Goal: Transaction & Acquisition: Purchase product/service

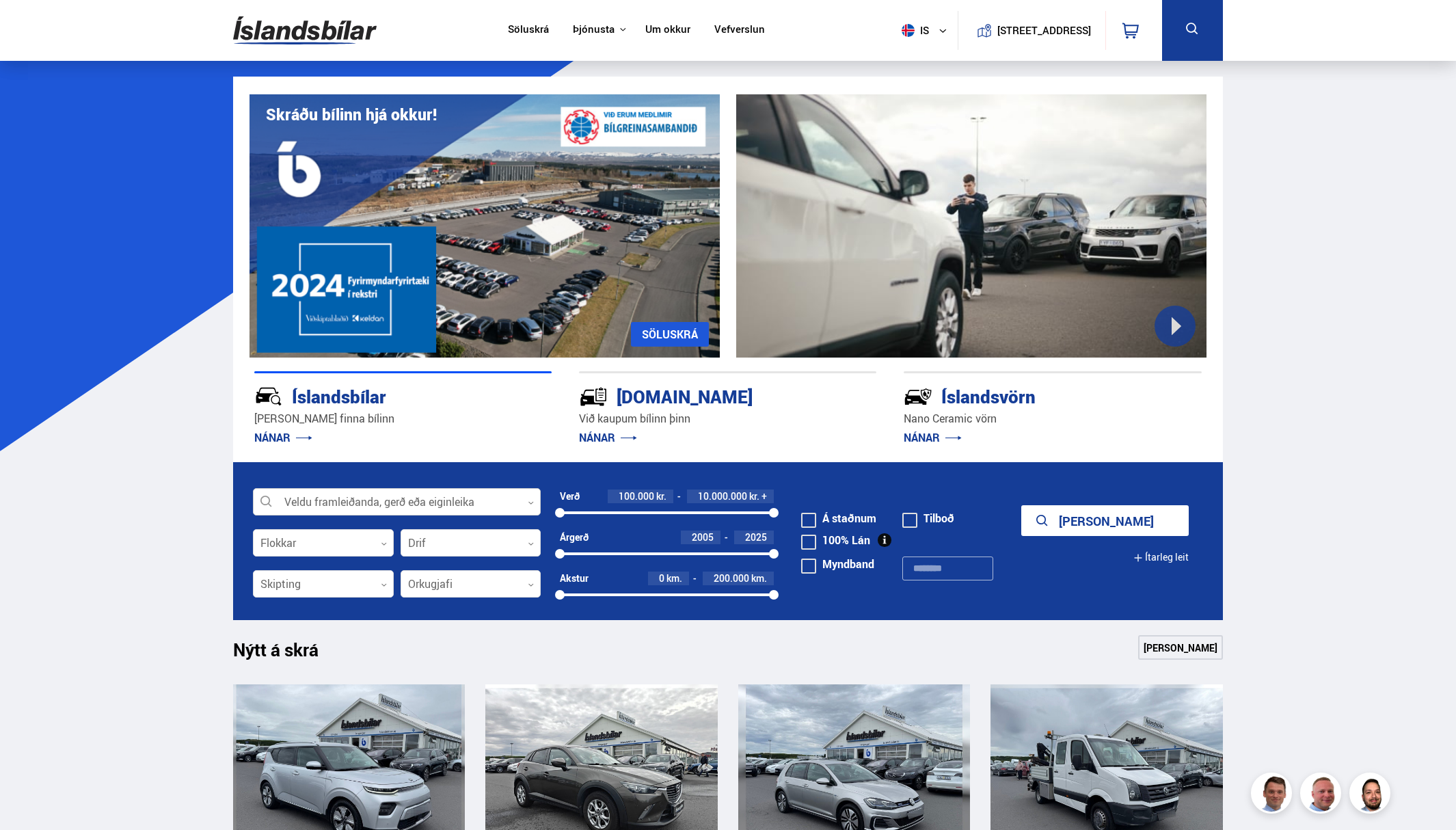
click at [371, 510] on div at bounding box center [397, 503] width 288 height 27
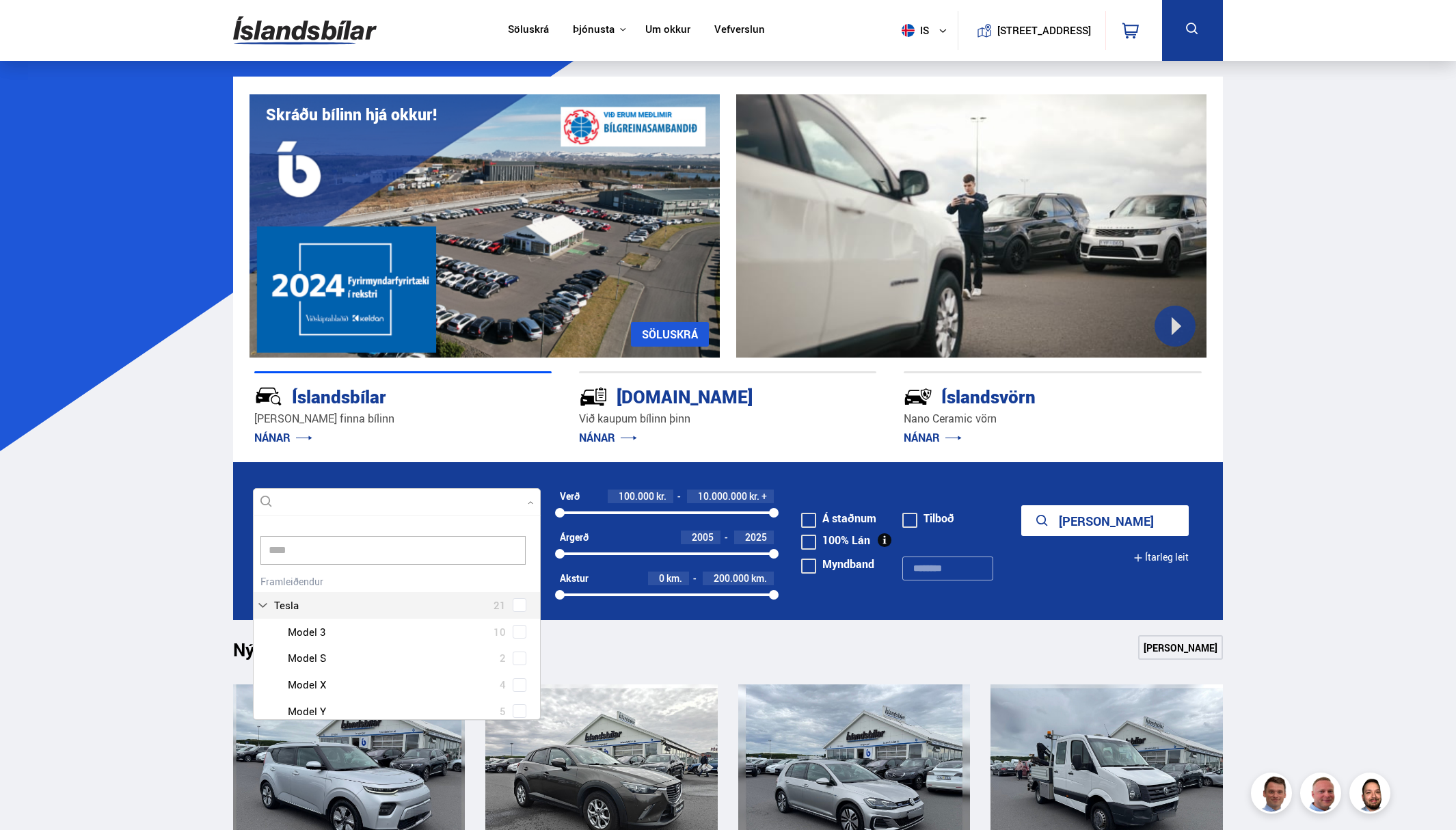
type input "*****"
click at [437, 637] on div at bounding box center [410, 631] width 252 height 20
click at [521, 635] on div "Tesla 21 Tesla Model 3 10 Tesla Model S 2 Tesla Model X 4 Tesla Model Y 5" at bounding box center [397, 649] width 286 height 153
click at [1051, 525] on icon "submit" at bounding box center [1042, 521] width 16 height 16
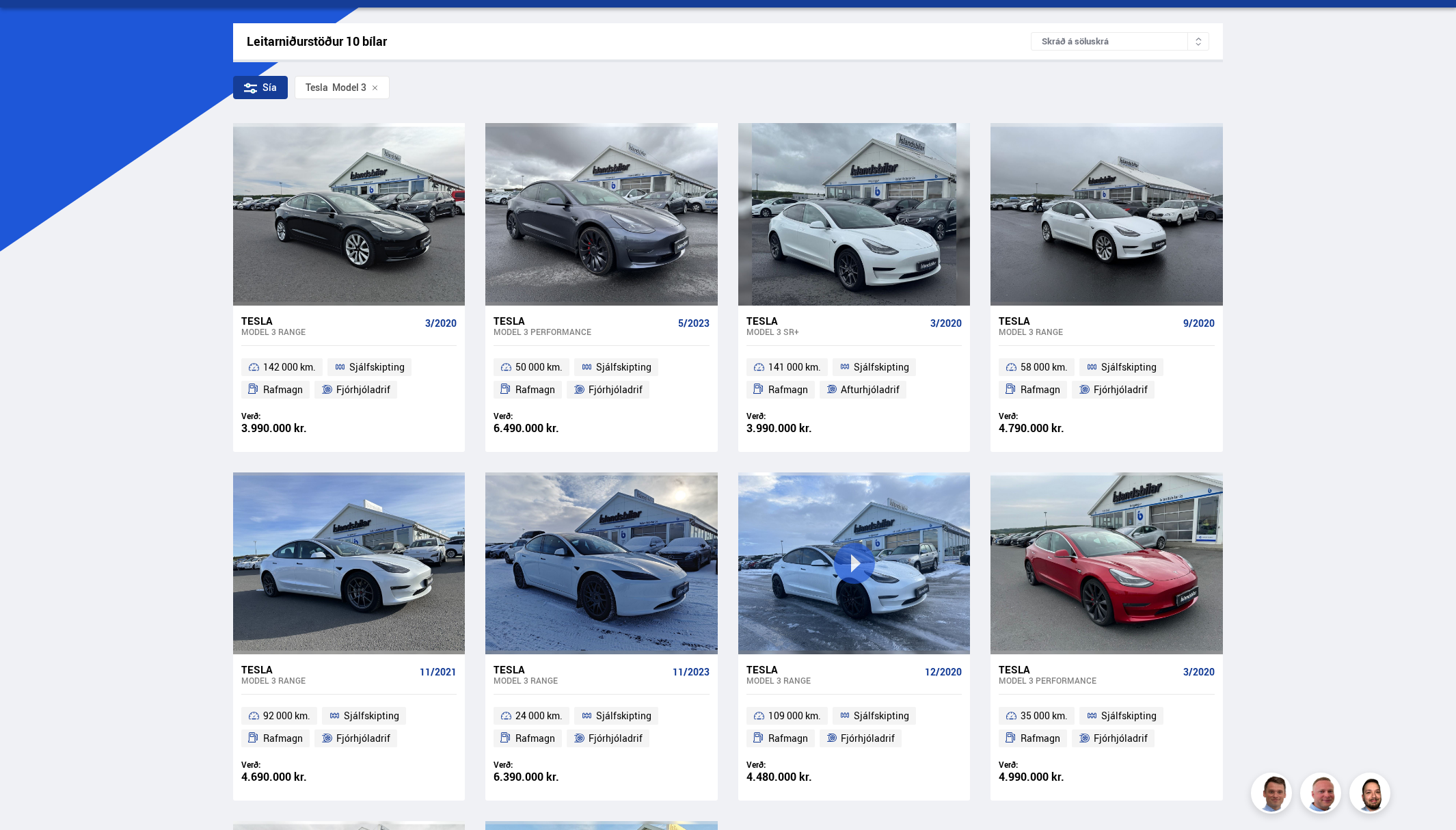
scroll to position [195, 0]
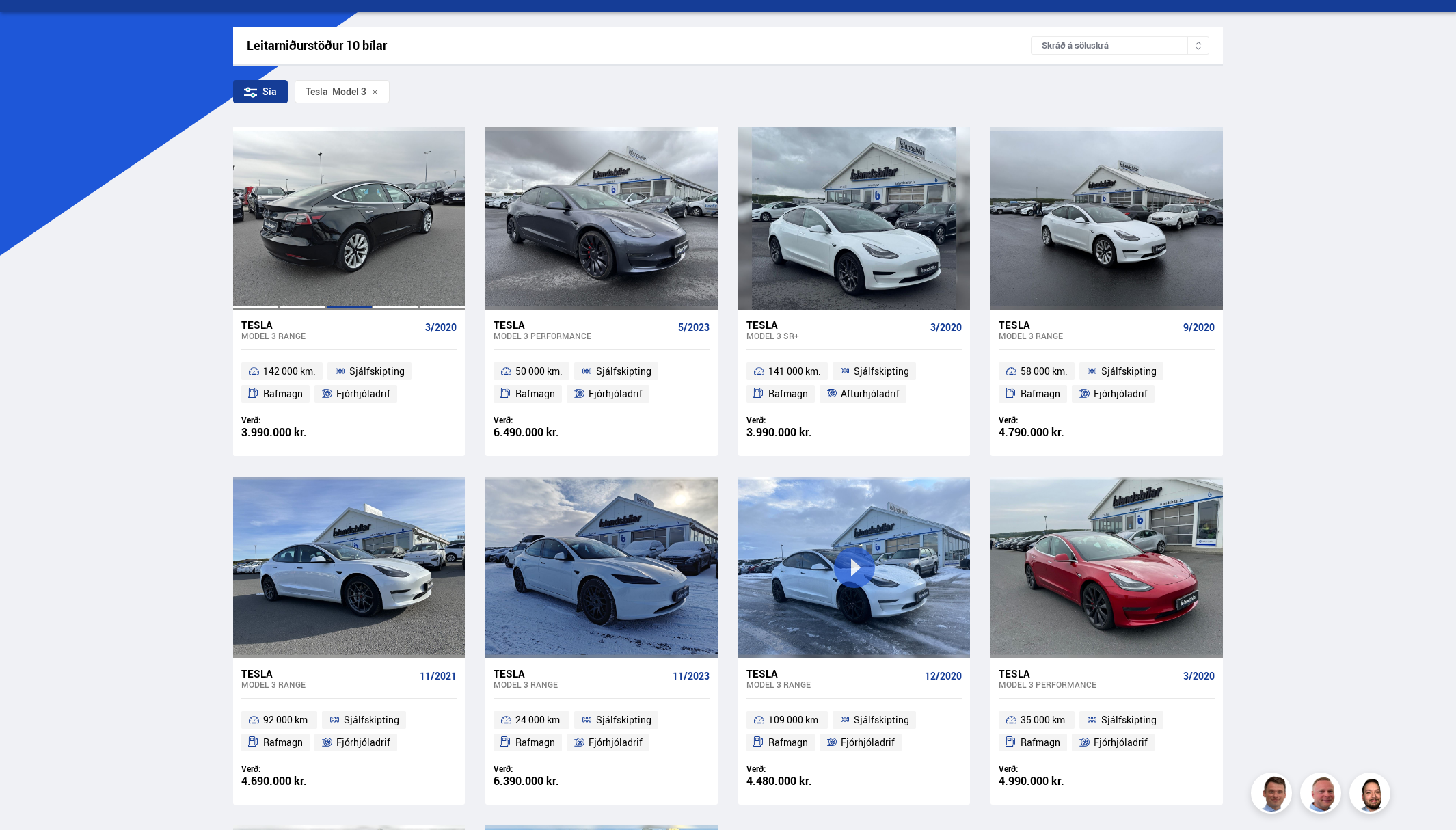
click at [336, 210] on div at bounding box center [349, 218] width 47 height 182
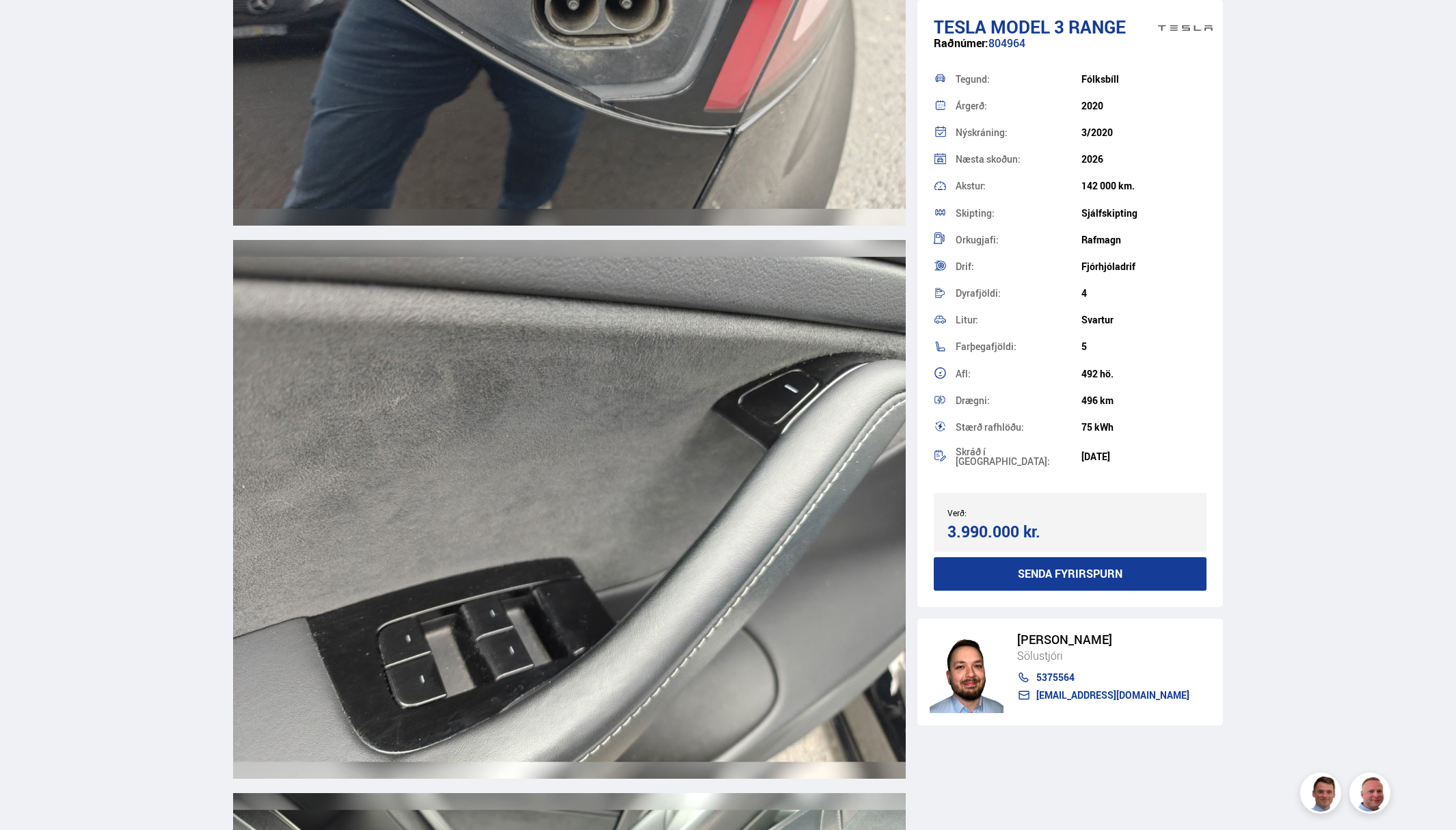
scroll to position [15517, 0]
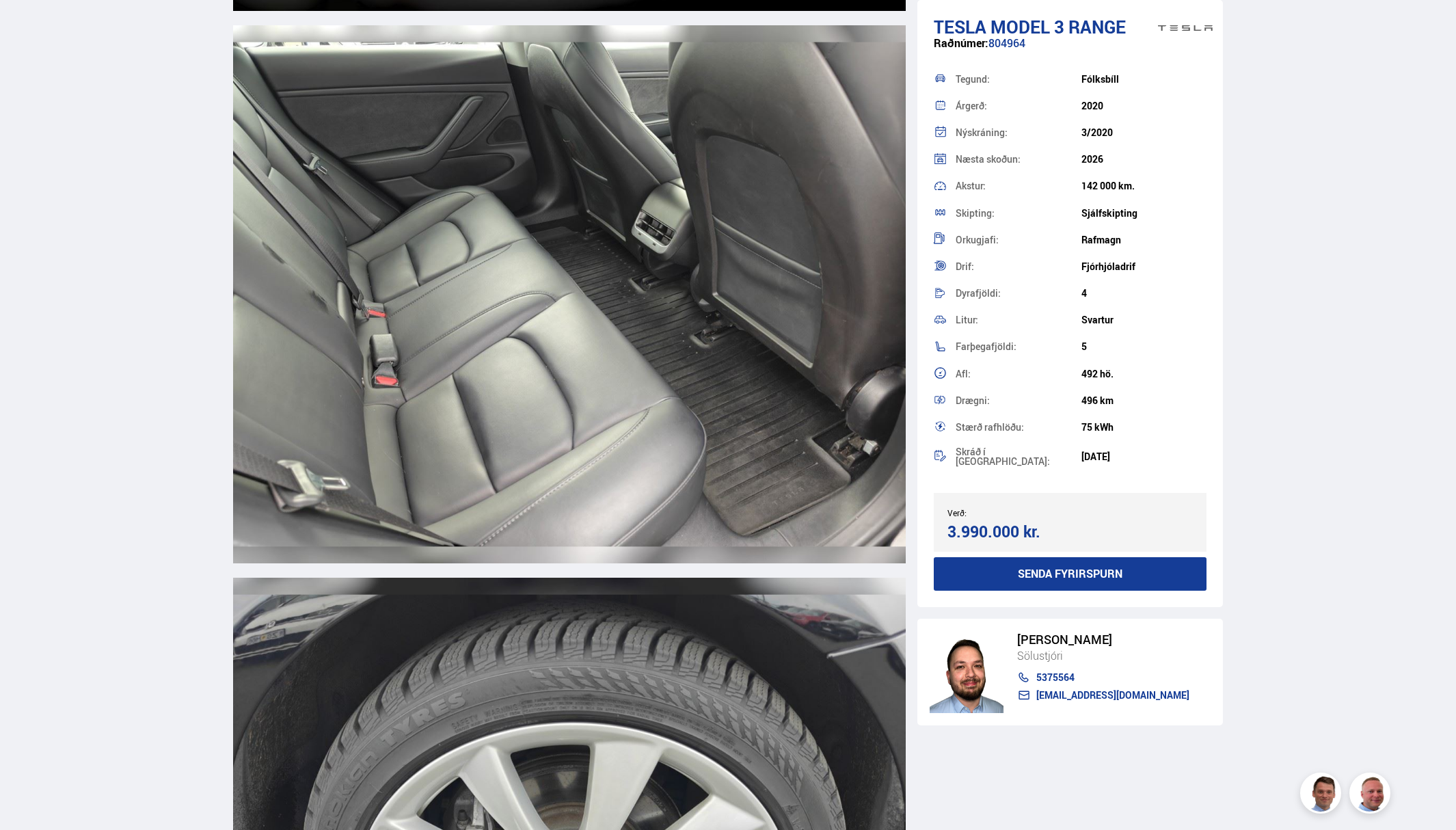
scroll to position [342, 0]
